Goal: Find specific page/section: Find specific page/section

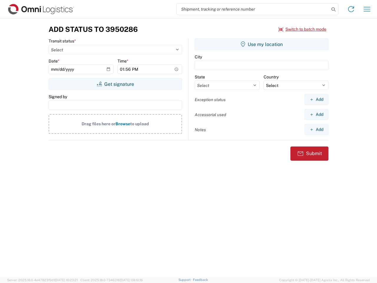
click at [253, 9] on input "search" at bounding box center [253, 9] width 152 height 11
click at [333, 9] on icon at bounding box center [333, 9] width 8 height 8
click at [351, 9] on icon at bounding box center [350, 8] width 9 height 9
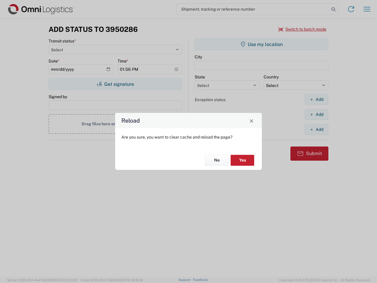
click at [367, 9] on div "Reload Are you sure, you want to clear cache and reload the page? No Yes" at bounding box center [188, 141] width 377 height 283
click at [302, 29] on div "Reload Are you sure, you want to clear cache and reload the page? No Yes" at bounding box center [188, 141] width 377 height 283
click at [115, 84] on div "Reload Are you sure, you want to clear cache and reload the page? No Yes" at bounding box center [188, 141] width 377 height 283
click at [261, 44] on div "Reload Are you sure, you want to clear cache and reload the page? No Yes" at bounding box center [188, 141] width 377 height 283
click at [316, 99] on div "Reload Are you sure, you want to clear cache and reload the page? No Yes" at bounding box center [188, 141] width 377 height 283
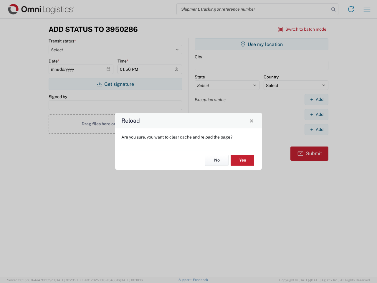
click at [316, 114] on div "Reload Are you sure, you want to clear cache and reload the page? No Yes" at bounding box center [188, 141] width 377 height 283
click at [316, 129] on div "Reload Are you sure, you want to clear cache and reload the page? No Yes" at bounding box center [188, 141] width 377 height 283
